Goal: Task Accomplishment & Management: Manage account settings

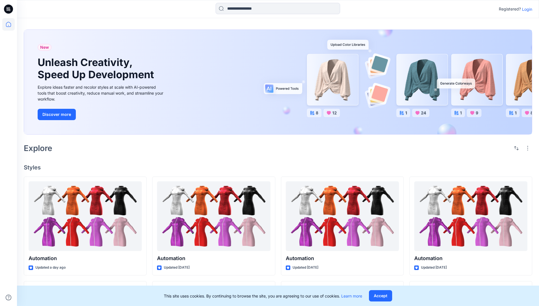
click at [526, 9] on p "Login" at bounding box center [527, 9] width 10 height 6
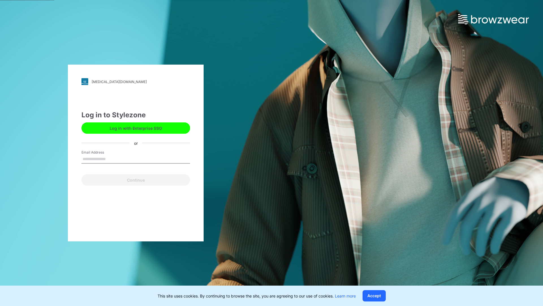
click at [112, 158] on input "Email Address" at bounding box center [135, 159] width 109 height 8
type input "**********"
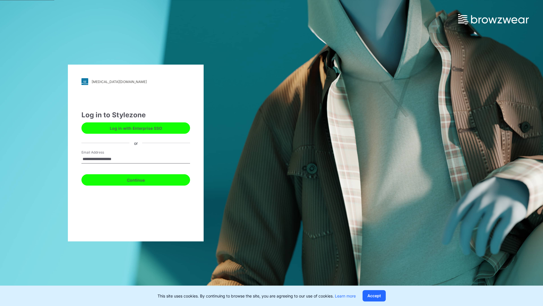
click at [142, 179] on button "Continue" at bounding box center [135, 179] width 109 height 11
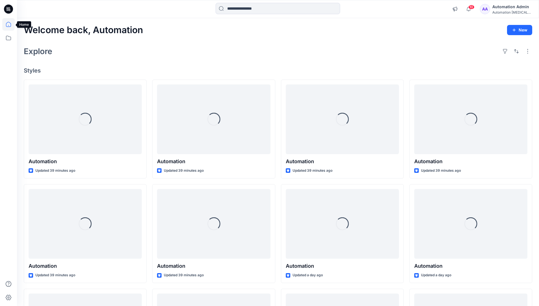
click at [11, 24] on icon at bounding box center [8, 24] width 5 height 5
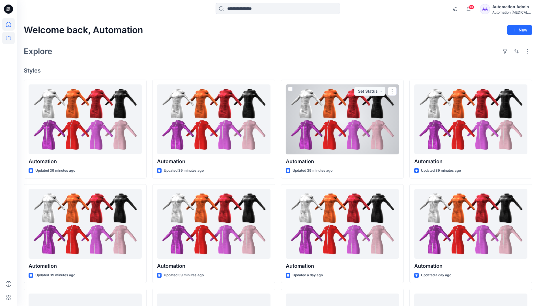
click at [10, 38] on icon at bounding box center [8, 38] width 12 height 12
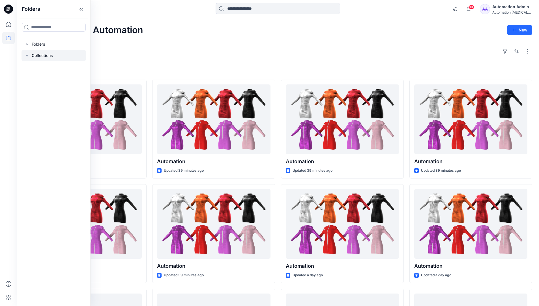
click at [42, 55] on p "Collections" at bounding box center [42, 55] width 21 height 7
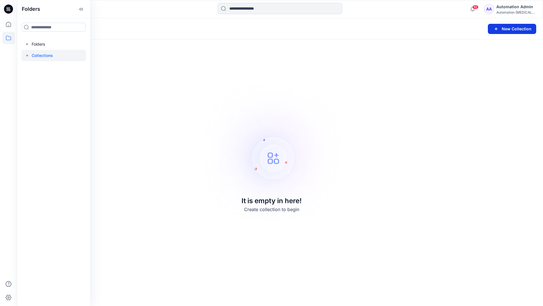
click at [512, 30] on button "New Collection" at bounding box center [512, 29] width 48 height 10
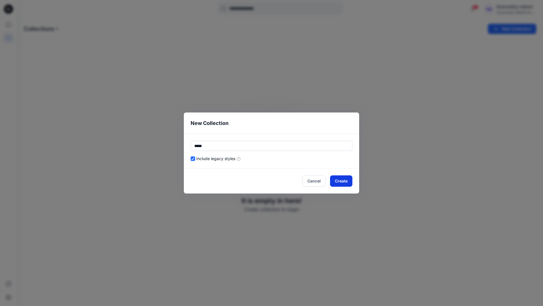
type input "*****"
click at [339, 182] on button "Create" at bounding box center [341, 180] width 22 height 11
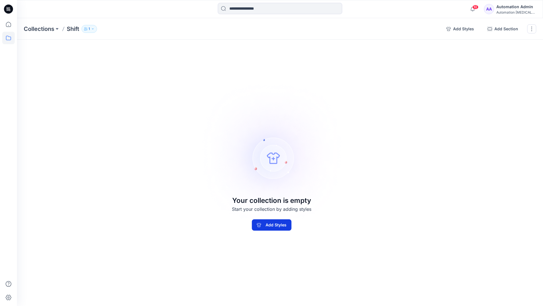
click at [285, 222] on button "Add Styles" at bounding box center [272, 224] width 40 height 11
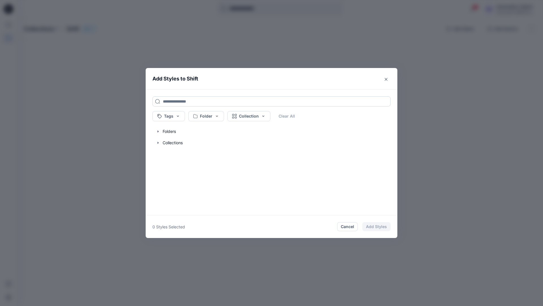
click at [171, 101] on input at bounding box center [271, 101] width 238 height 10
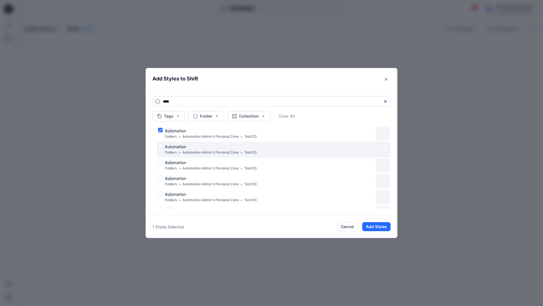
type input "****"
click at [160, 145] on div "Auto mation Folders Automation Admin's Personal Zone Test123" at bounding box center [266, 149] width 216 height 12
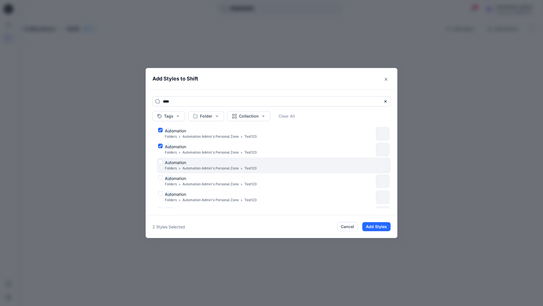
click at [161, 160] on div "Auto mation Folders Automation Admin's Personal Zone Test123" at bounding box center [266, 165] width 216 height 12
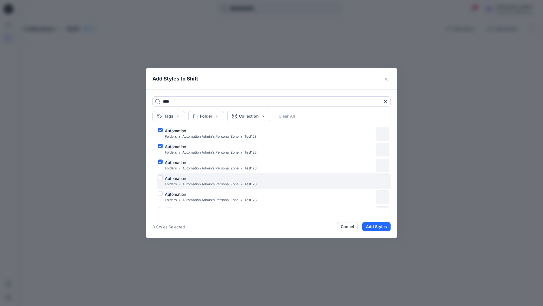
click at [161, 177] on div "Auto mation Folders Automation Admin's Personal Zone Test123" at bounding box center [266, 181] width 216 height 12
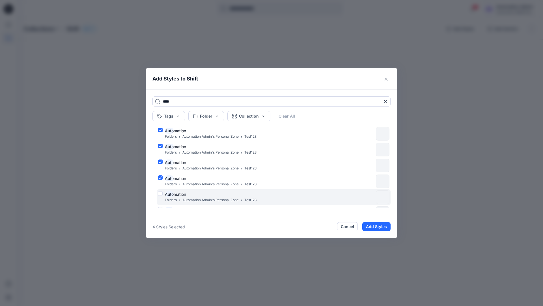
click at [160, 194] on div "Auto mation Folders Automation Admin's Personal Zone Test123" at bounding box center [266, 197] width 216 height 12
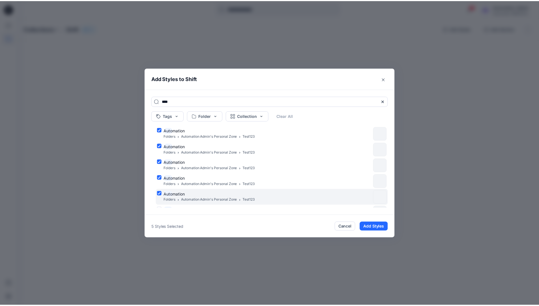
scroll to position [46, 0]
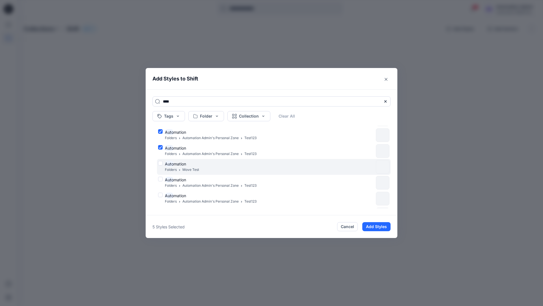
click at [160, 163] on div "Auto mation Folders Move Test" at bounding box center [266, 167] width 216 height 12
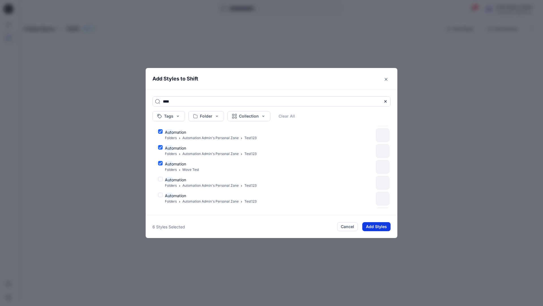
click at [372, 223] on button "Add Styles" at bounding box center [376, 226] width 28 height 9
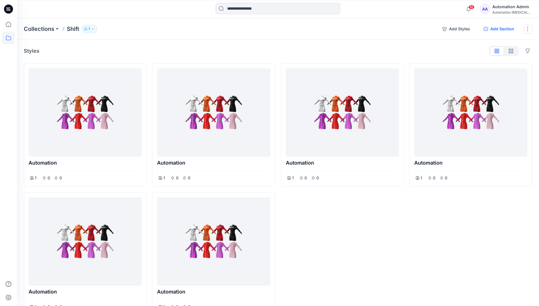
click at [498, 29] on button "Add Section" at bounding box center [499, 28] width 40 height 9
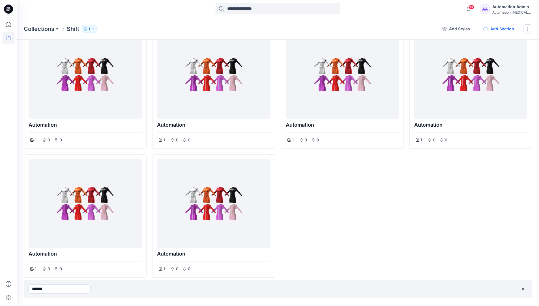
type input "*******"
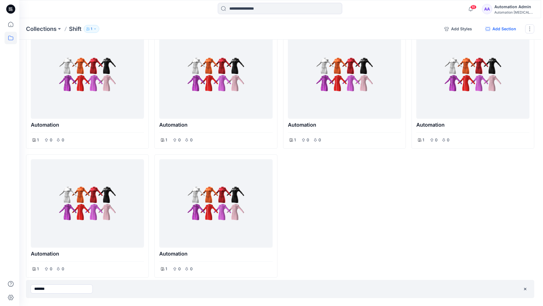
scroll to position [0, 0]
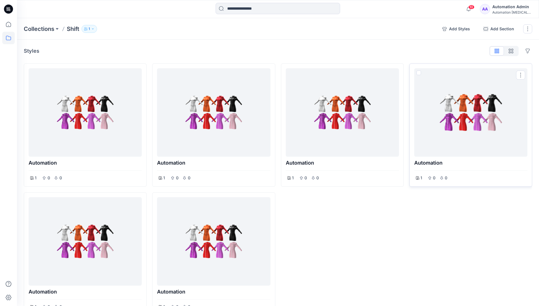
click at [419, 73] on span at bounding box center [418, 72] width 5 height 5
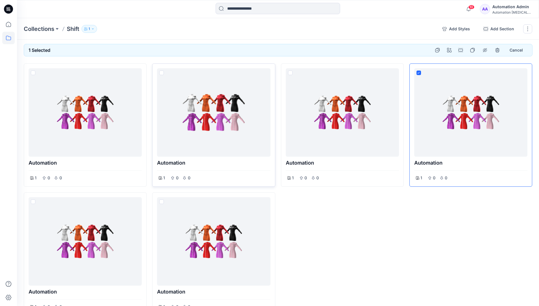
click at [162, 74] on span at bounding box center [161, 72] width 5 height 5
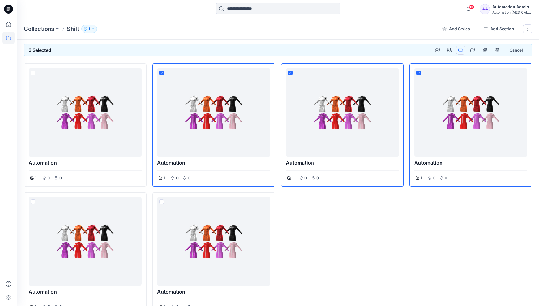
click at [461, 50] on button "Options" at bounding box center [460, 50] width 9 height 9
click at [421, 64] on button "Section" at bounding box center [433, 63] width 61 height 10
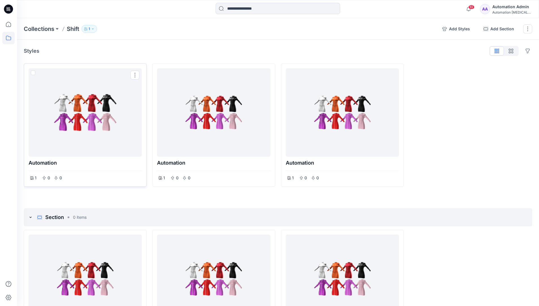
click at [33, 74] on span at bounding box center [33, 72] width 5 height 5
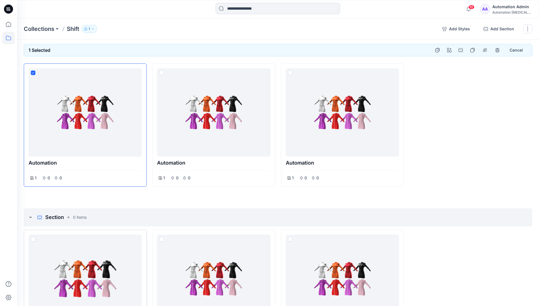
click at [32, 238] on span at bounding box center [33, 239] width 5 height 5
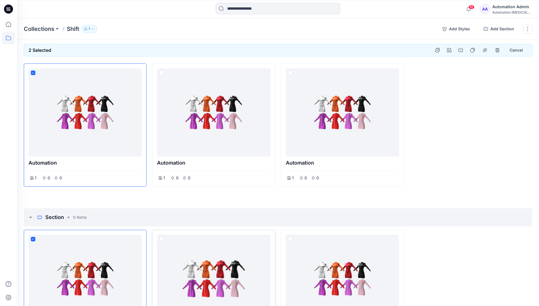
click at [162, 239] on span at bounding box center [161, 239] width 5 height 5
click at [41, 29] on p "Collections" at bounding box center [39, 29] width 31 height 8
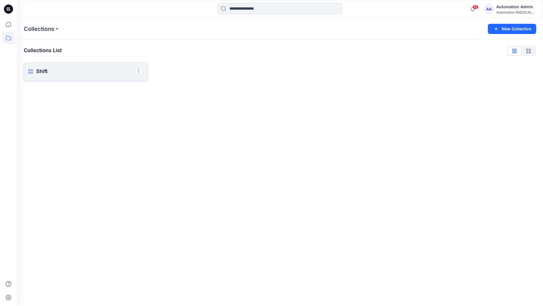
click at [139, 70] on button "button" at bounding box center [138, 71] width 9 height 9
click at [101, 111] on button "Delete Collection" at bounding box center [111, 110] width 61 height 10
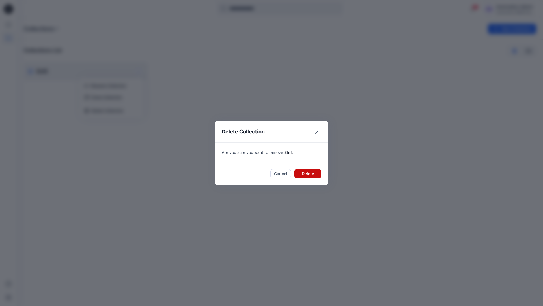
click at [306, 171] on button "Delete" at bounding box center [307, 173] width 27 height 9
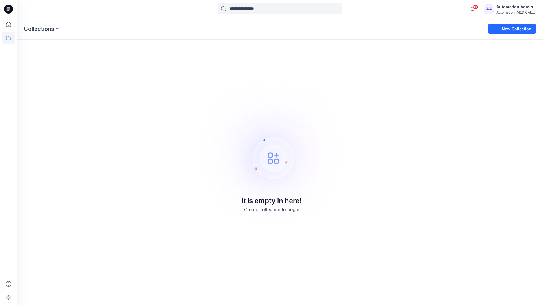
click at [504, 7] on div "Automation Admin" at bounding box center [516, 6] width 40 height 7
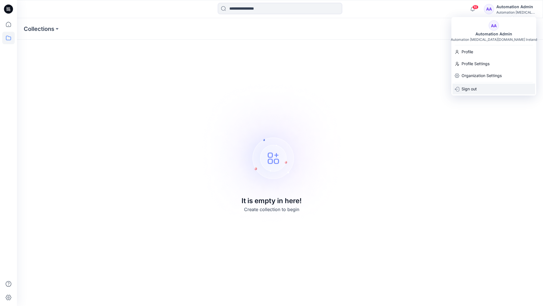
click at [481, 87] on div "Sign out" at bounding box center [494, 88] width 83 height 11
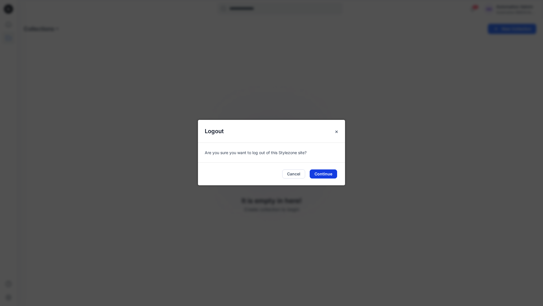
click at [324, 175] on button "Continue" at bounding box center [323, 173] width 27 height 9
